Goal: Task Accomplishment & Management: Use online tool/utility

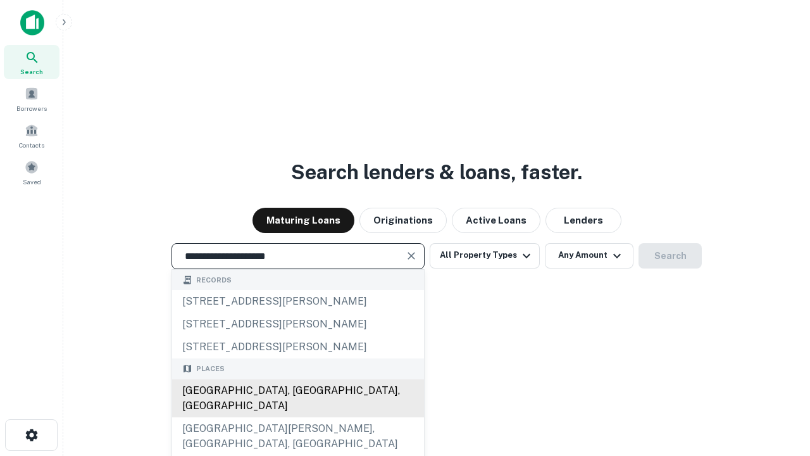
click at [297, 417] on div "[GEOGRAPHIC_DATA], [GEOGRAPHIC_DATA], [GEOGRAPHIC_DATA]" at bounding box center [298, 398] width 252 height 38
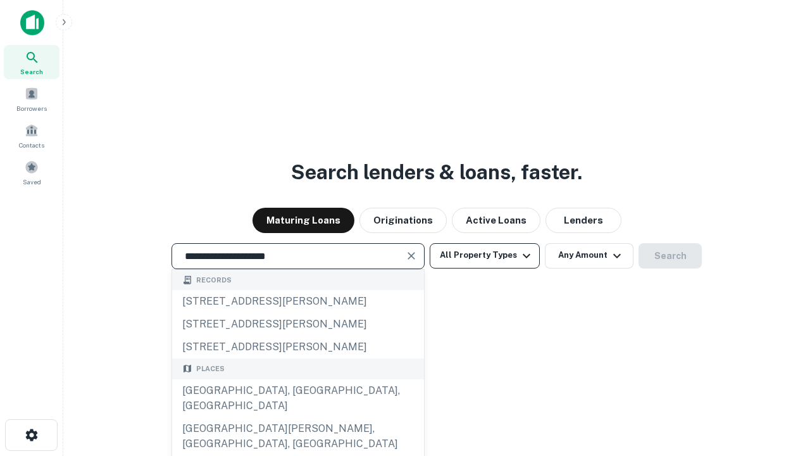
type input "**********"
click at [485, 255] on button "All Property Types" at bounding box center [485, 255] width 110 height 25
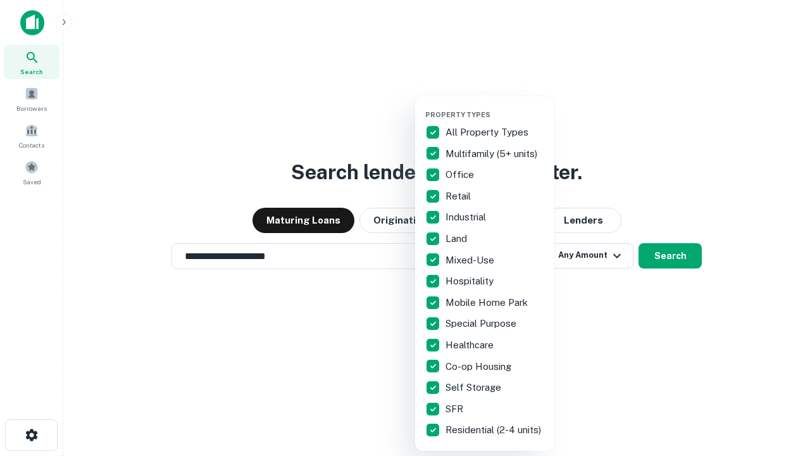
click at [495, 106] on button "button" at bounding box center [494, 106] width 139 height 1
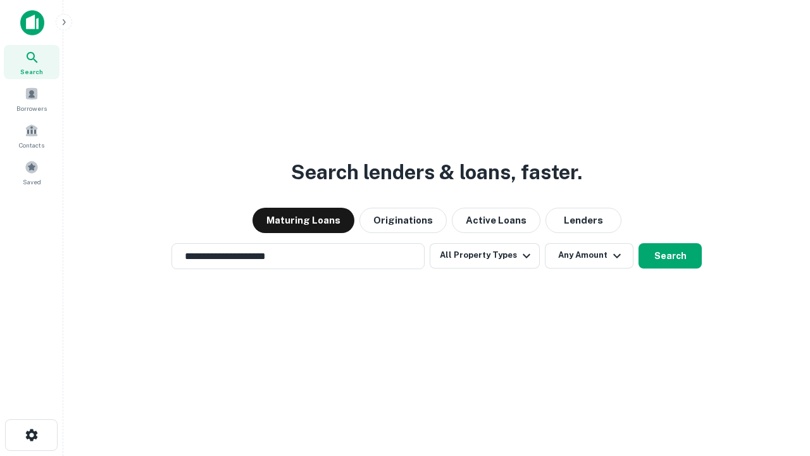
scroll to position [8, 153]
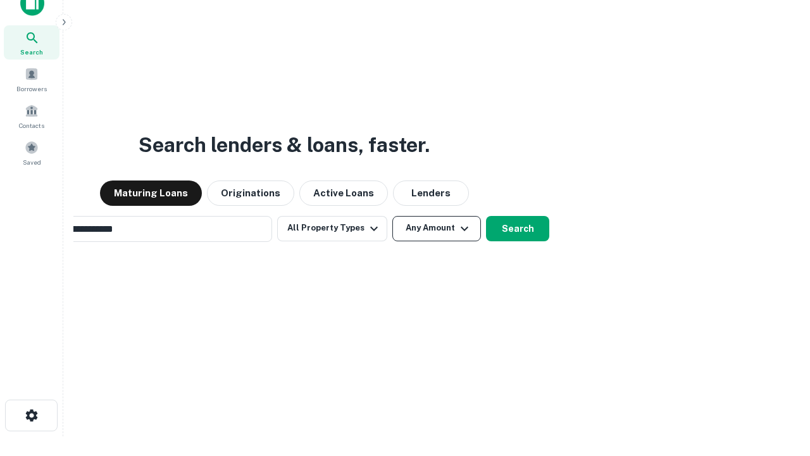
click at [392, 216] on button "Any Amount" at bounding box center [436, 228] width 89 height 25
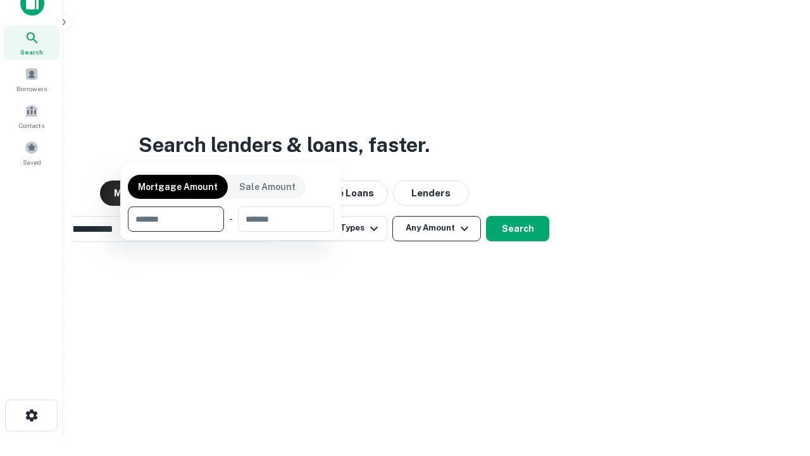
scroll to position [91, 358]
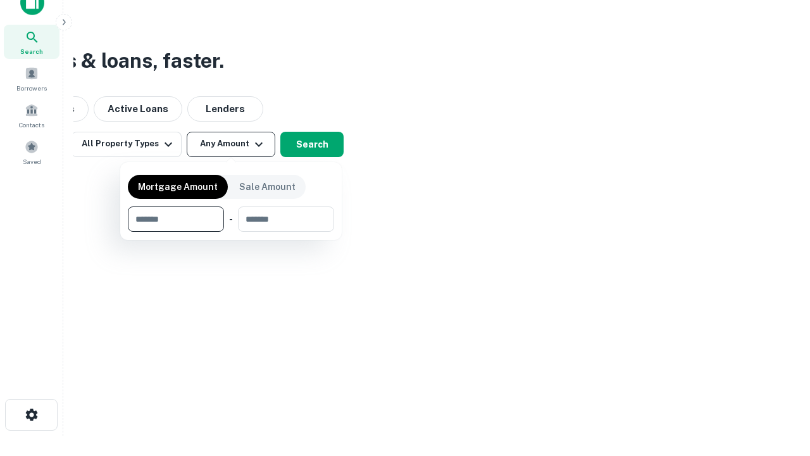
type input "*******"
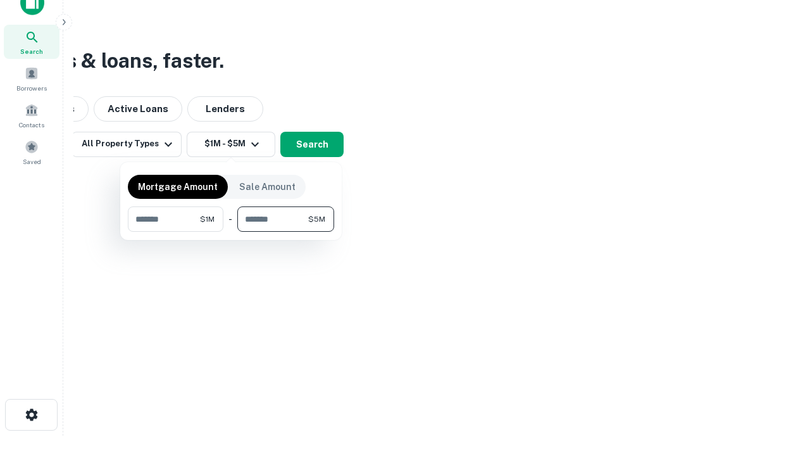
type input "*******"
click at [231, 232] on button "button" at bounding box center [231, 232] width 206 height 1
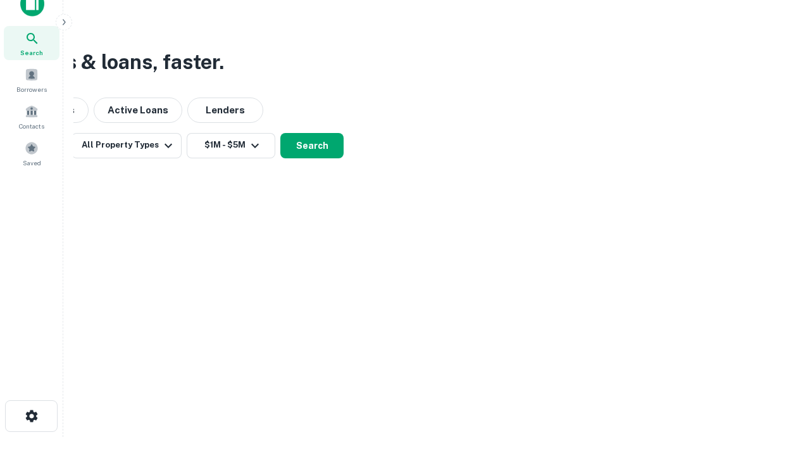
scroll to position [8, 234]
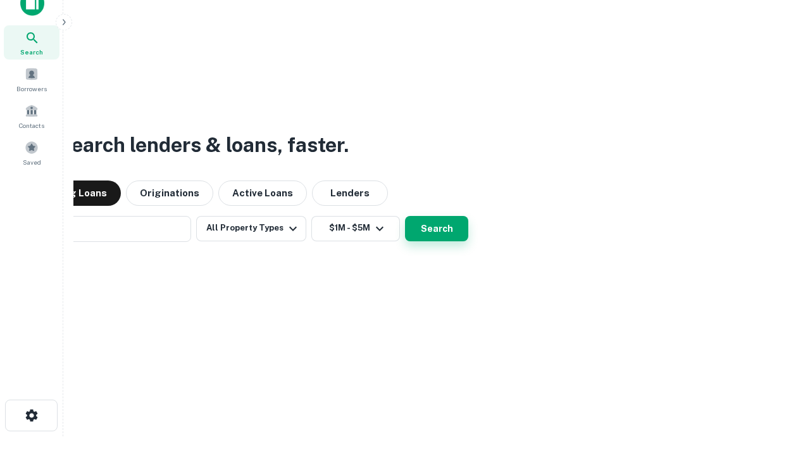
click at [405, 216] on button "Search" at bounding box center [436, 228] width 63 height 25
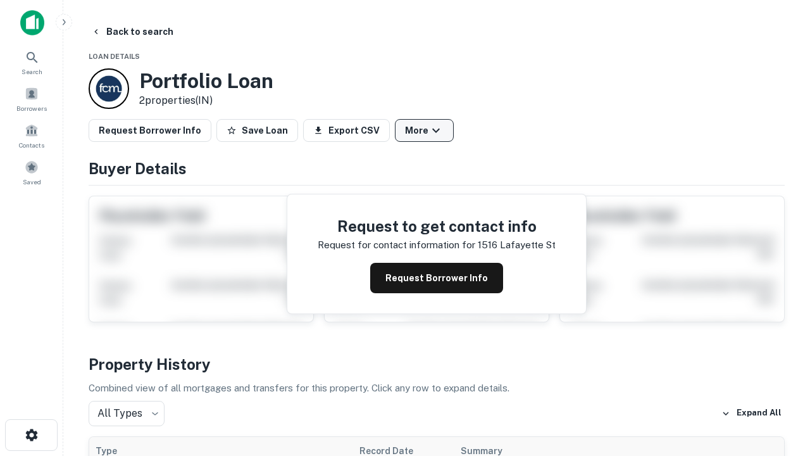
click at [424, 130] on button "More" at bounding box center [424, 130] width 59 height 23
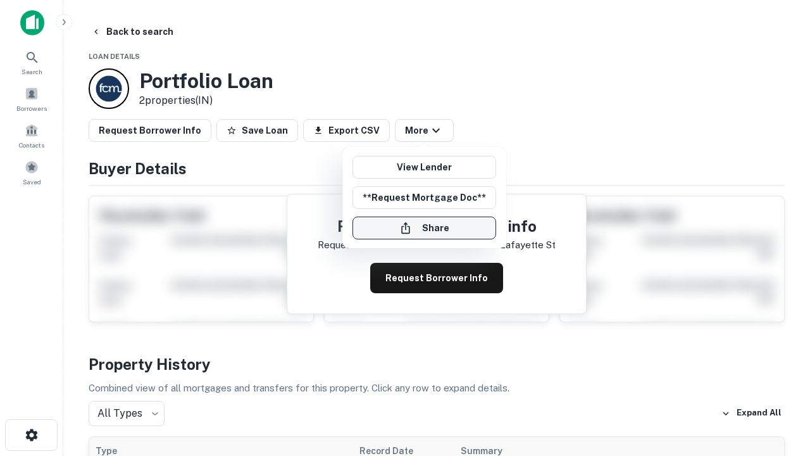
click at [424, 228] on button "Share" at bounding box center [425, 227] width 144 height 23
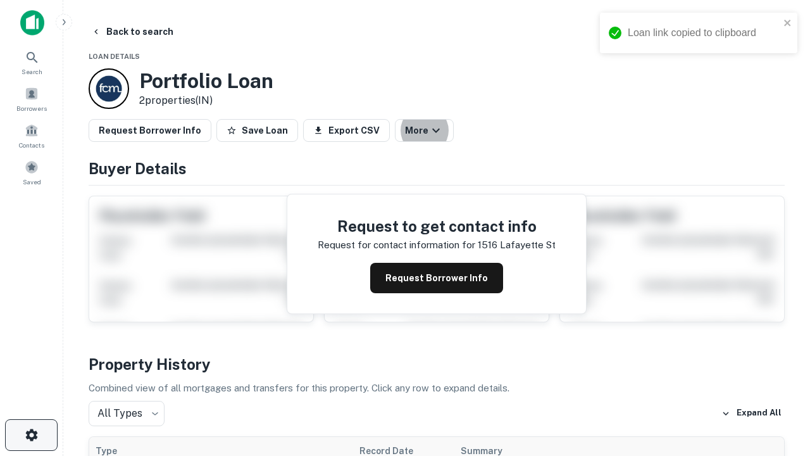
click at [31, 435] on icon "button" at bounding box center [31, 434] width 15 height 15
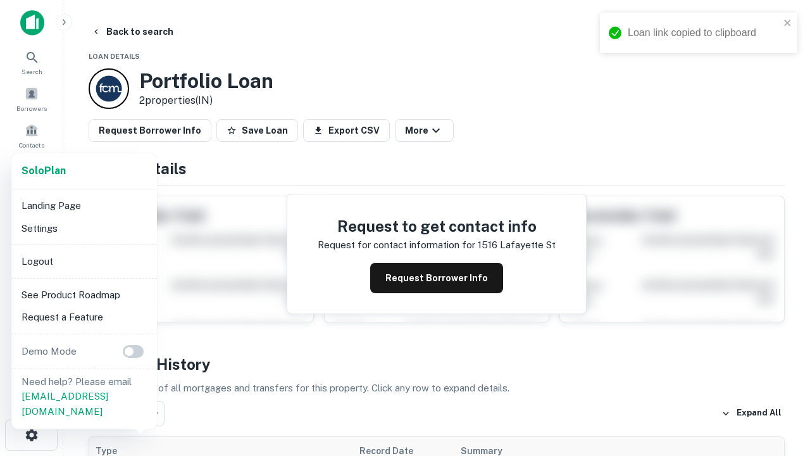
click at [84, 261] on li "Logout" at bounding box center [83, 261] width 135 height 23
